Goal: Feedback & Contribution: Contribute content

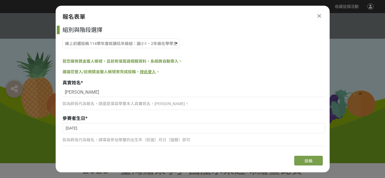
select select "185293:185537"
select select "cms:formUnit:otherOption:d7f76513d8d47e76739513b7bf7999fd"
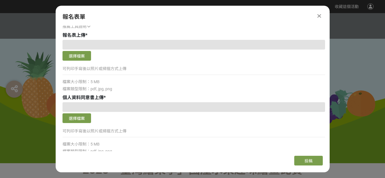
click at [112, 70] on p "可列印手寫後以照片或掃描方式上傳" at bounding box center [194, 69] width 263 height 6
drag, startPoint x: 84, startPoint y: 70, endPoint x: 125, endPoint y: 70, distance: 41.7
click at [125, 70] on p "可列印手寫後以照片或掃描方式上傳" at bounding box center [194, 69] width 263 height 6
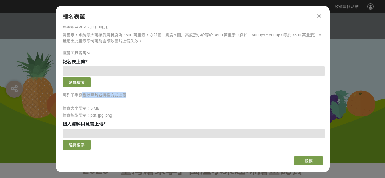
scroll to position [637, 0]
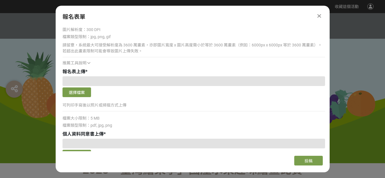
click at [89, 63] on icon at bounding box center [88, 63] width 3 height 4
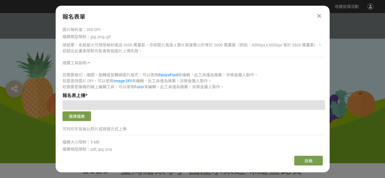
click at [90, 63] on icon at bounding box center [88, 63] width 3 height 4
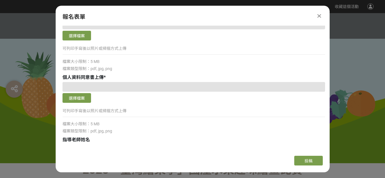
scroll to position [718, 0]
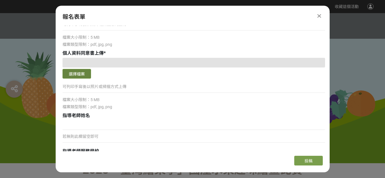
click at [78, 72] on button "選擇檔案" at bounding box center [77, 74] width 29 height 10
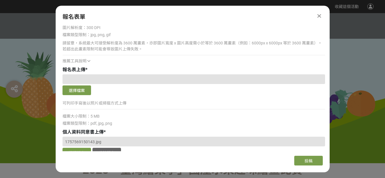
scroll to position [635, 0]
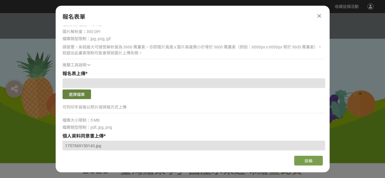
click at [80, 94] on button "選擇檔案" at bounding box center [77, 95] width 29 height 10
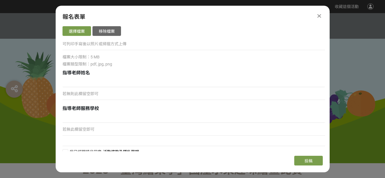
scroll to position [763, 0]
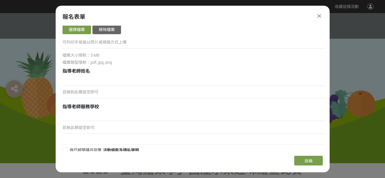
click at [121, 90] on p "若無則此欄留空即可" at bounding box center [194, 92] width 263 height 6
click at [87, 91] on p "若無則此欄留空即可" at bounding box center [194, 92] width 263 height 6
click at [85, 127] on p "若無此欄留空即可" at bounding box center [194, 128] width 263 height 6
click at [95, 81] on input at bounding box center [194, 81] width 263 height 10
type input "[PERSON_NAME]"
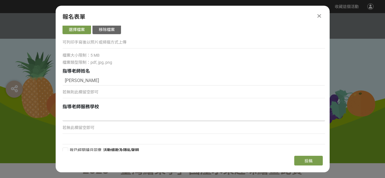
click at [83, 117] on input at bounding box center [194, 117] width 263 height 10
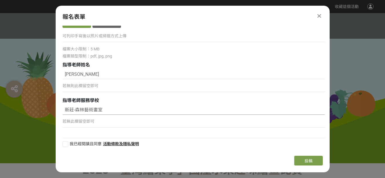
type input "新莊-森林藝術畫室"
click at [90, 143] on span "我已經閱讀且同意" at bounding box center [86, 144] width 32 height 5
click at [67, 143] on input "我已經閱讀且同意" at bounding box center [65, 144] width 4 height 4
checkbox input "false"
click at [309, 162] on span "投稿" at bounding box center [309, 161] width 8 height 5
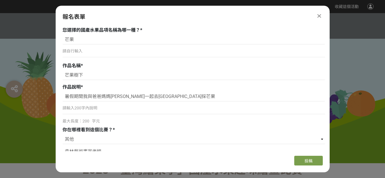
scroll to position [323, 0]
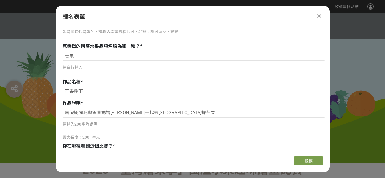
click at [128, 65] on p "請自行輸入" at bounding box center [194, 68] width 263 height 6
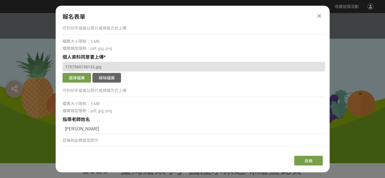
scroll to position [769, 0]
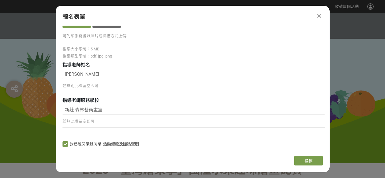
click at [128, 144] on link "活動條款及隱私聲明" at bounding box center [121, 144] width 36 height 5
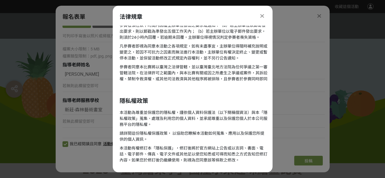
scroll to position [588, 0]
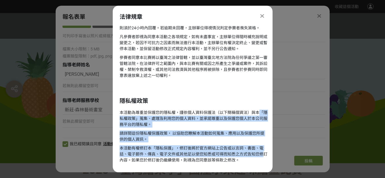
drag, startPoint x: 266, startPoint y: 116, endPoint x: 266, endPoint y: 139, distance: 22.6
click at [265, 156] on div "本活動為尊重並保護您的隱私權，謹依個人資料保護法（以下簡稱個資法）與本「隱私權政策」蒐集、處理及利用您的個人資料，並承諾尊重以及保護您個人於本公司服務平台的隱…" at bounding box center [194, 138] width 148 height 56
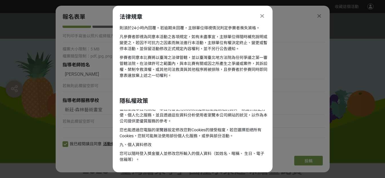
scroll to position [510, 0]
click at [262, 17] on icon at bounding box center [262, 16] width 4 height 6
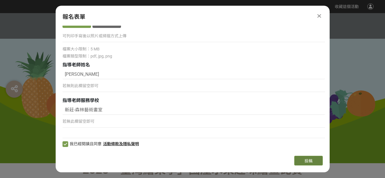
click at [311, 158] on button "投稿" at bounding box center [308, 161] width 29 height 10
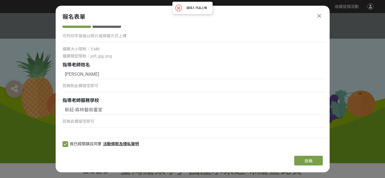
click at [194, 6] on div "請填入 作品上傳 ×" at bounding box center [192, 8] width 35 height 7
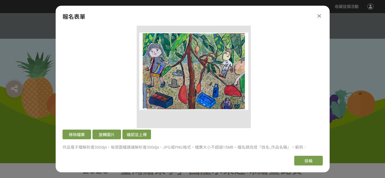
scroll to position [495, 0]
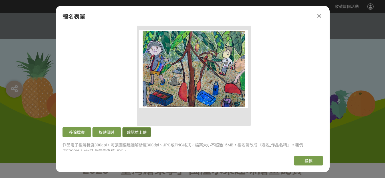
click at [140, 132] on button "確認並上傳" at bounding box center [136, 133] width 29 height 10
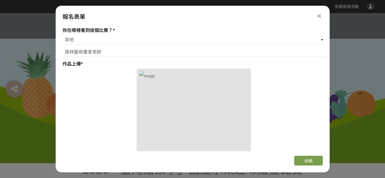
scroll to position [440, 0]
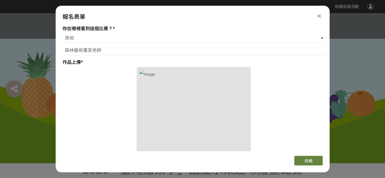
click at [307, 159] on button "投稿" at bounding box center [308, 161] width 29 height 10
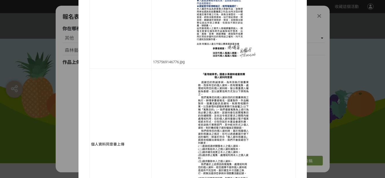
scroll to position [512, 0]
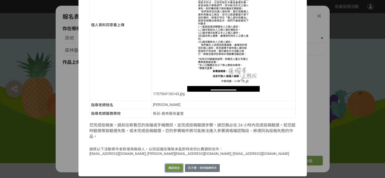
click at [167, 167] on button "確認送出" at bounding box center [174, 168] width 18 height 8
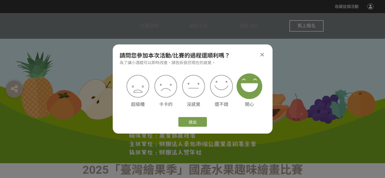
click at [254, 89] on img at bounding box center [250, 87] width 26 height 26
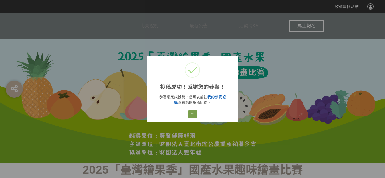
click at [218, 96] on link "我的參賽記錄" at bounding box center [200, 100] width 52 height 10
